Goal: Find specific page/section: Find specific page/section

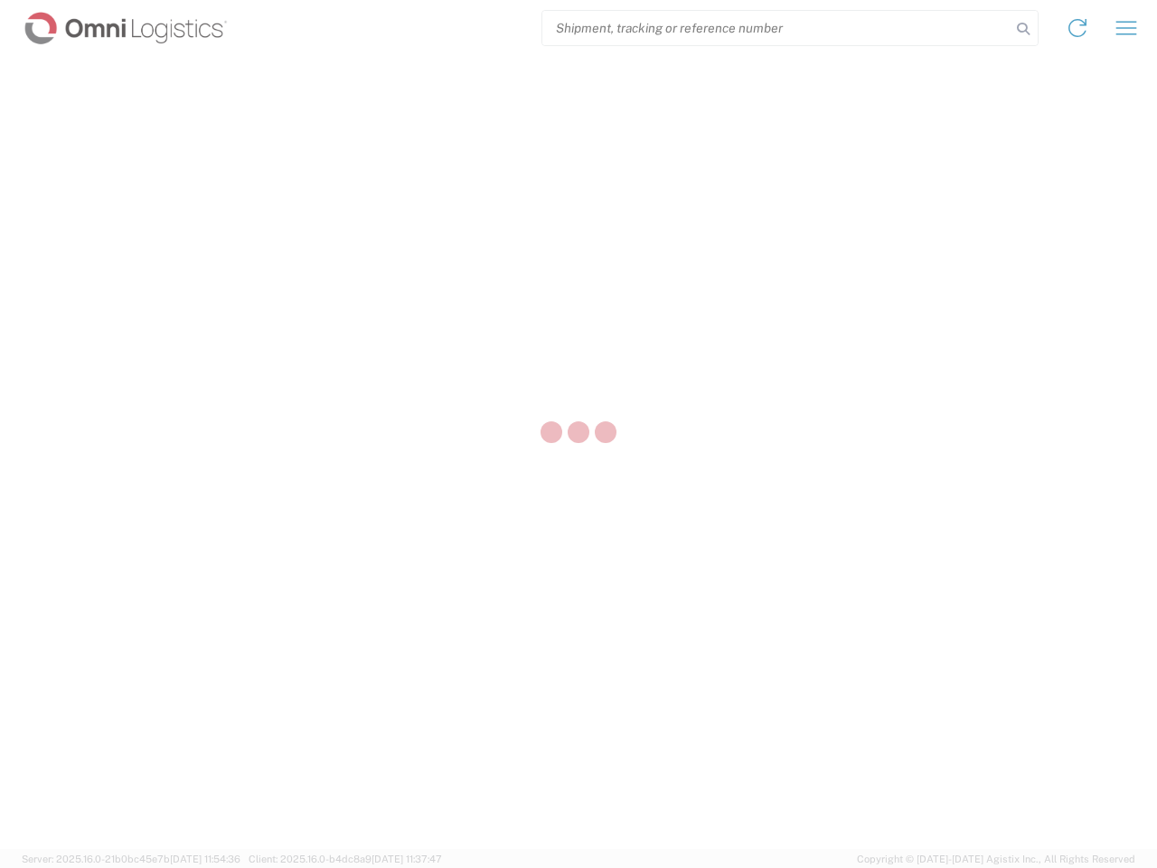
select select "US"
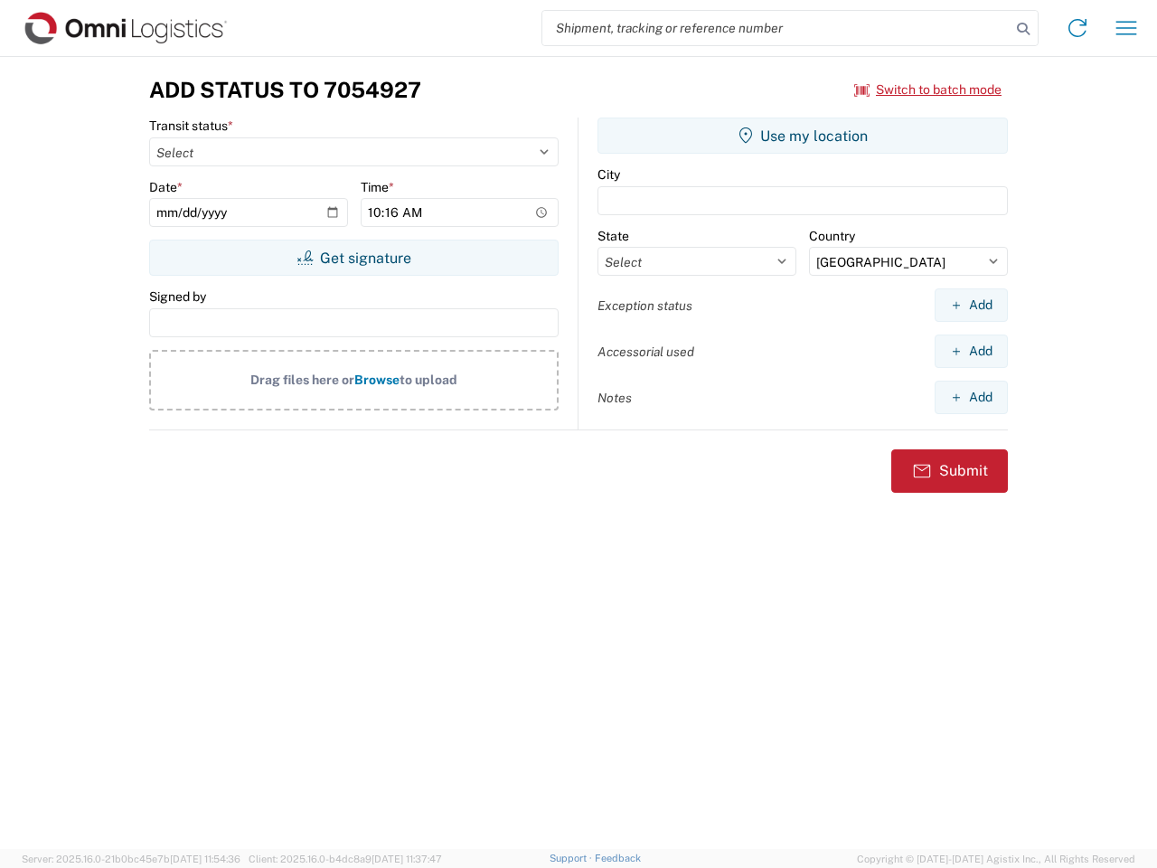
click at [776, 28] on input "search" at bounding box center [776, 28] width 468 height 34
click at [1023, 29] on icon at bounding box center [1022, 28] width 25 height 25
click at [1077, 28] on icon at bounding box center [1077, 28] width 29 height 29
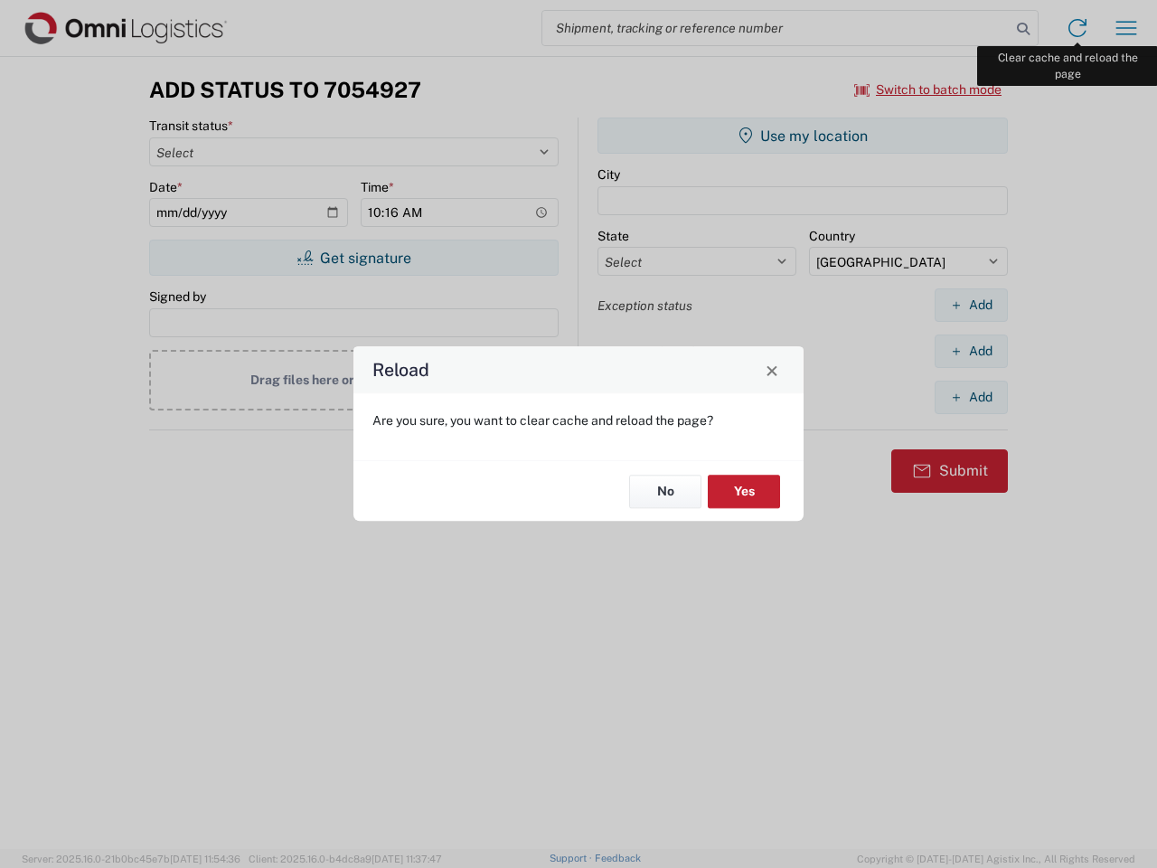
click at [1126, 28] on div "Reload Are you sure, you want to clear cache and reload the page? No Yes" at bounding box center [578, 434] width 1157 height 868
click at [928, 89] on div "Reload Are you sure, you want to clear cache and reload the page? No Yes" at bounding box center [578, 434] width 1157 height 868
click at [353, 258] on div "Reload Are you sure, you want to clear cache and reload the page? No Yes" at bounding box center [578, 434] width 1157 height 868
click at [803, 136] on div "Reload Are you sure, you want to clear cache and reload the page? No Yes" at bounding box center [578, 434] width 1157 height 868
click at [971, 305] on div "Reload Are you sure, you want to clear cache and reload the page? No Yes" at bounding box center [578, 434] width 1157 height 868
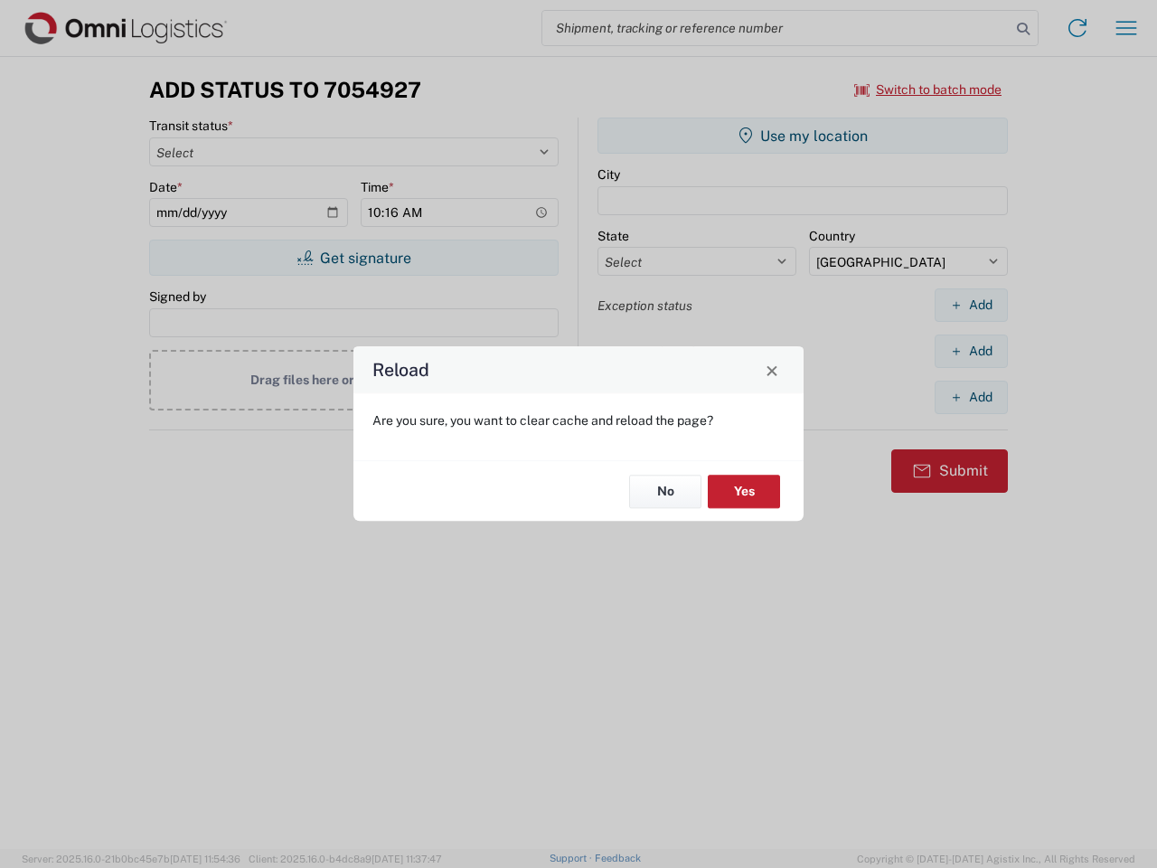
click at [971, 351] on div "Reload Are you sure, you want to clear cache and reload the page? No Yes" at bounding box center [578, 434] width 1157 height 868
click at [971, 397] on div "Reload Are you sure, you want to clear cache and reload the page? No Yes" at bounding box center [578, 434] width 1157 height 868
